Goal: Ask a question

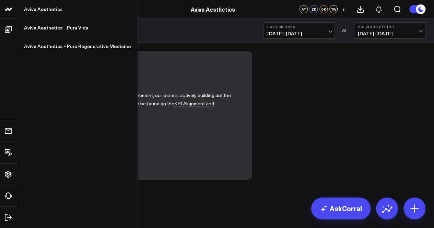
click at [8, 9] on icon at bounding box center [6, 9] width 3 height 3
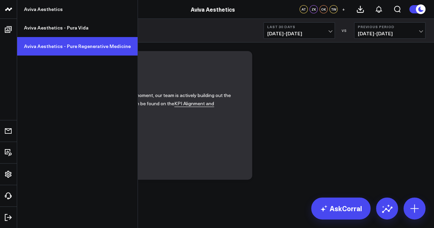
click at [45, 46] on link "Aviva Aesthetics - Pure Regenerative Medicine" at bounding box center [77, 46] width 120 height 19
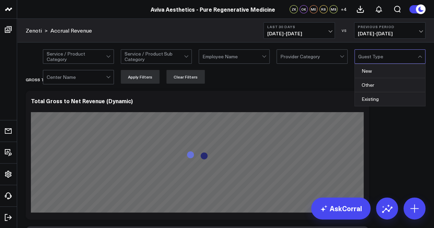
click at [358, 63] on div at bounding box center [387, 57] width 59 height 14
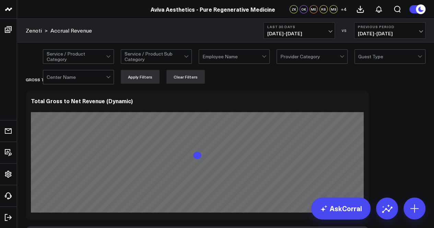
click at [100, 67] on div "Service / Product Category Service / Product Sub Category Employee Name Provide…" at bounding box center [234, 66] width 382 height 34
click at [106, 75] on div at bounding box center [76, 77] width 59 height 14
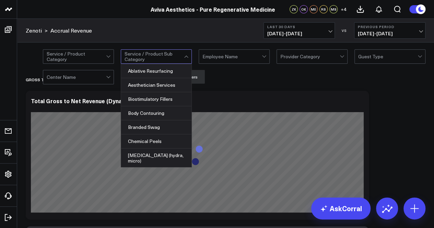
click at [146, 54] on div at bounding box center [153, 57] width 59 height 14
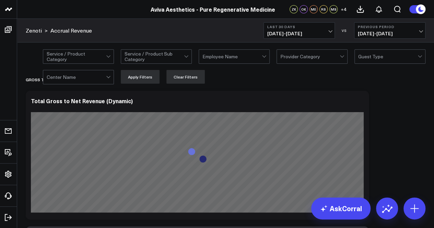
click at [146, 54] on div at bounding box center [153, 57] width 59 height 14
click at [215, 54] on div at bounding box center [231, 57] width 59 height 14
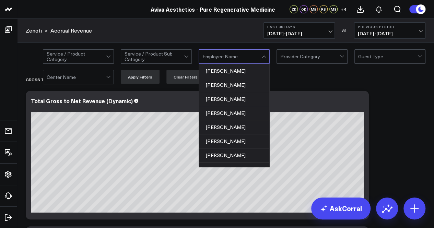
click at [215, 54] on div at bounding box center [231, 57] width 59 height 14
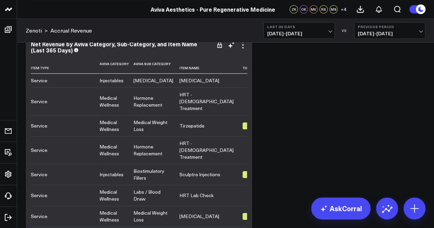
scroll to position [2677, 0]
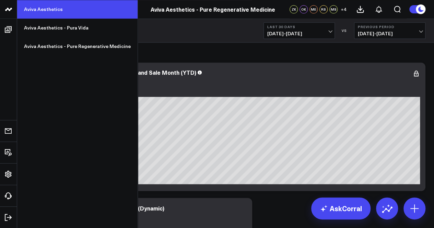
click at [46, 3] on link "Aviva Aesthetics" at bounding box center [77, 9] width 120 height 19
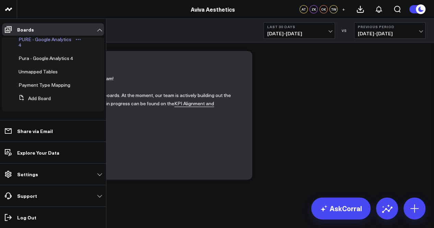
scroll to position [42, 0]
click at [56, 56] on span "Pura - Google Analytics 4" at bounding box center [46, 58] width 55 height 7
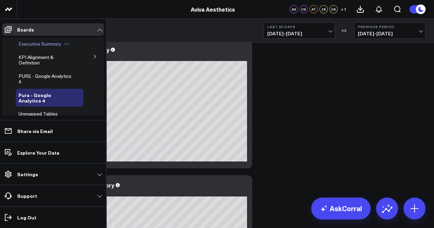
click at [23, 40] on span "Executive Summary" at bounding box center [40, 43] width 43 height 7
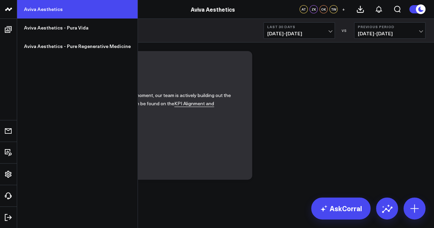
click at [44, 15] on link "Aviva Aesthetics" at bounding box center [77, 9] width 120 height 19
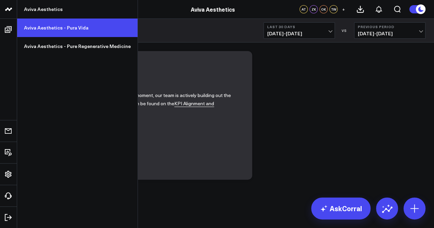
click at [47, 29] on link "Aviva Aesthetics - Pura Vida" at bounding box center [77, 28] width 120 height 19
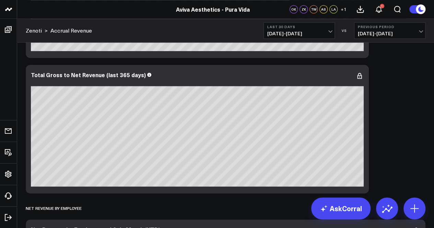
scroll to position [323, 0]
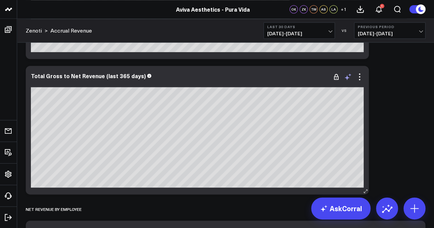
click at [347, 76] on icon at bounding box center [346, 77] width 5 height 5
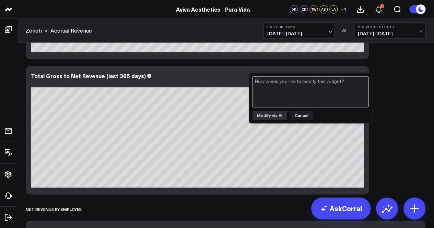
click at [336, 86] on textarea at bounding box center [310, 91] width 116 height 31
type textarea "net revenue by service"
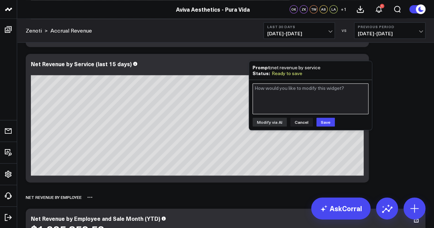
scroll to position [334, 0]
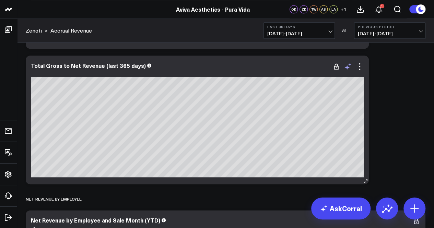
click at [349, 68] on icon at bounding box center [348, 66] width 8 height 8
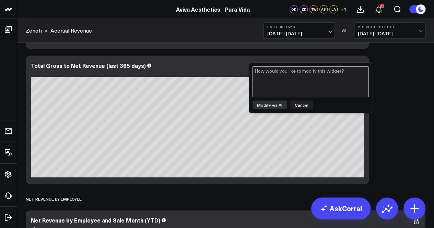
click at [322, 82] on textarea at bounding box center [310, 81] width 116 height 31
type textarea "Net revenue by service for last year"
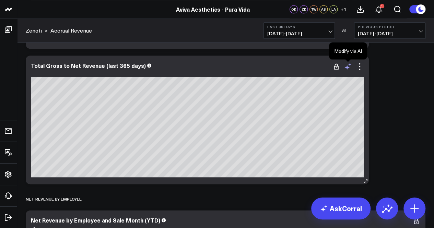
click at [348, 69] on icon at bounding box center [348, 66] width 8 height 8
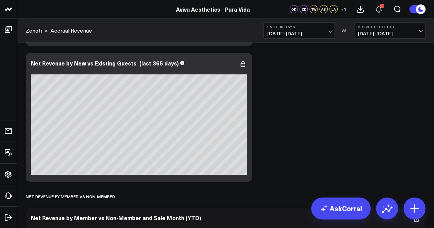
scroll to position [3784, 0]
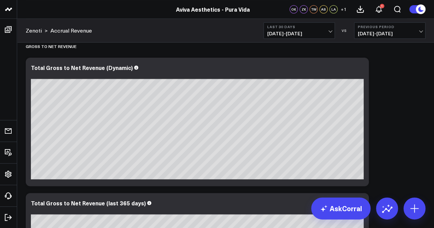
scroll to position [0, 0]
